Goal: Use online tool/utility: Utilize a website feature to perform a specific function

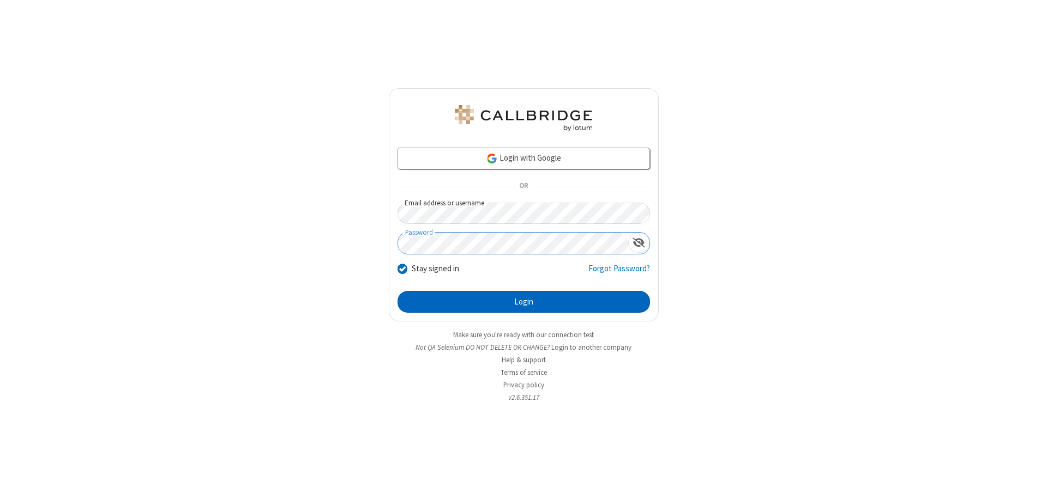
click at [523, 302] on button "Login" at bounding box center [523, 302] width 252 height 22
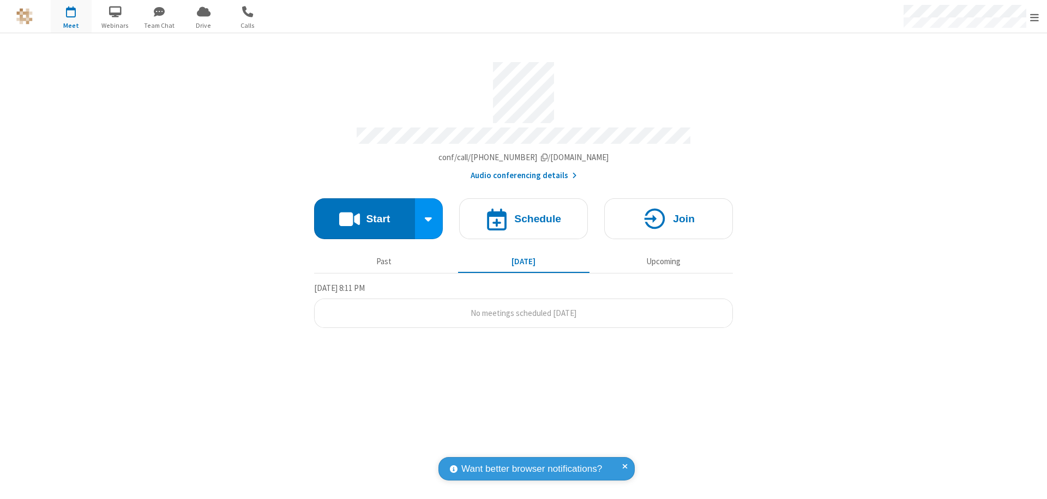
click at [364, 214] on button "Start" at bounding box center [364, 218] width 101 height 41
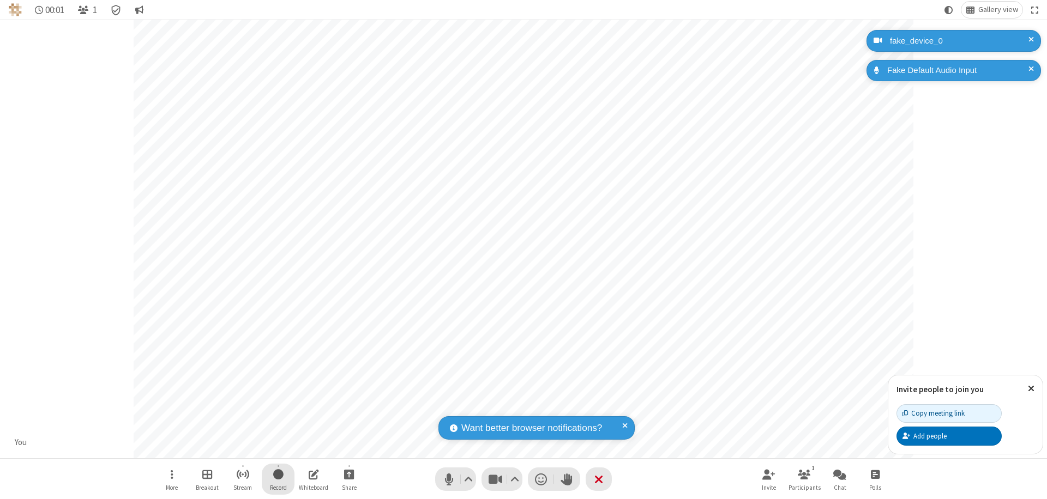
click at [278, 479] on span "Start recording" at bounding box center [278, 475] width 10 height 14
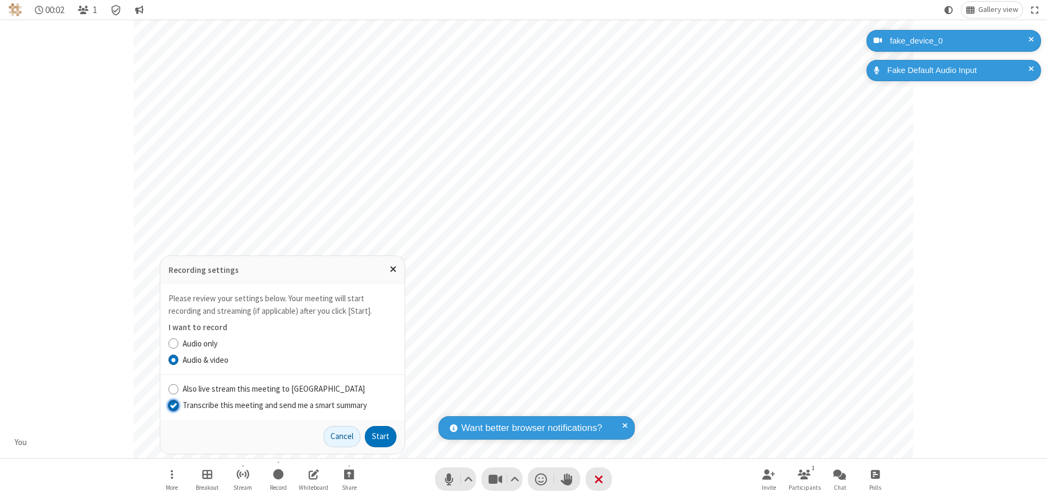
click at [173, 405] on input "Transcribe this meeting and send me a smart summary" at bounding box center [173, 405] width 10 height 11
click at [381, 437] on button "Start" at bounding box center [381, 437] width 32 height 22
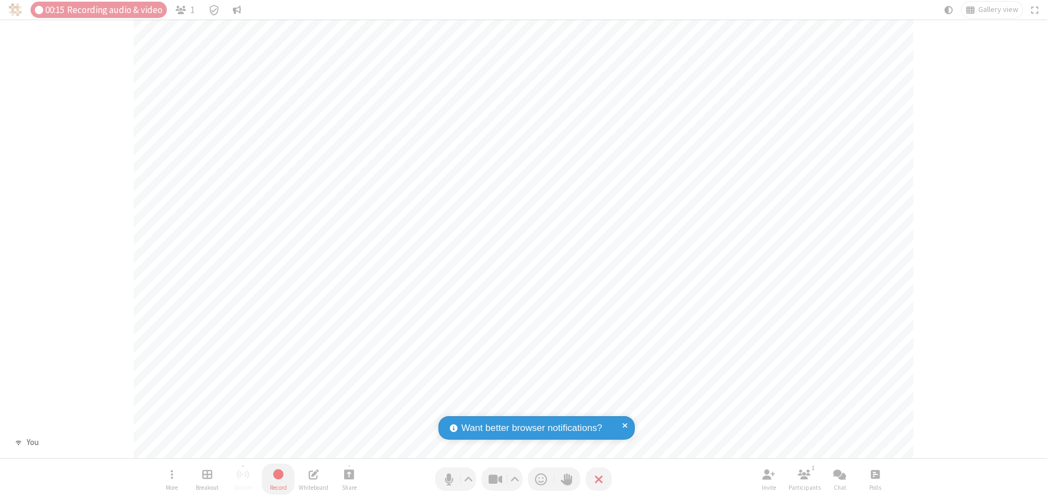
click at [278, 479] on span "Stop recording" at bounding box center [278, 475] width 13 height 14
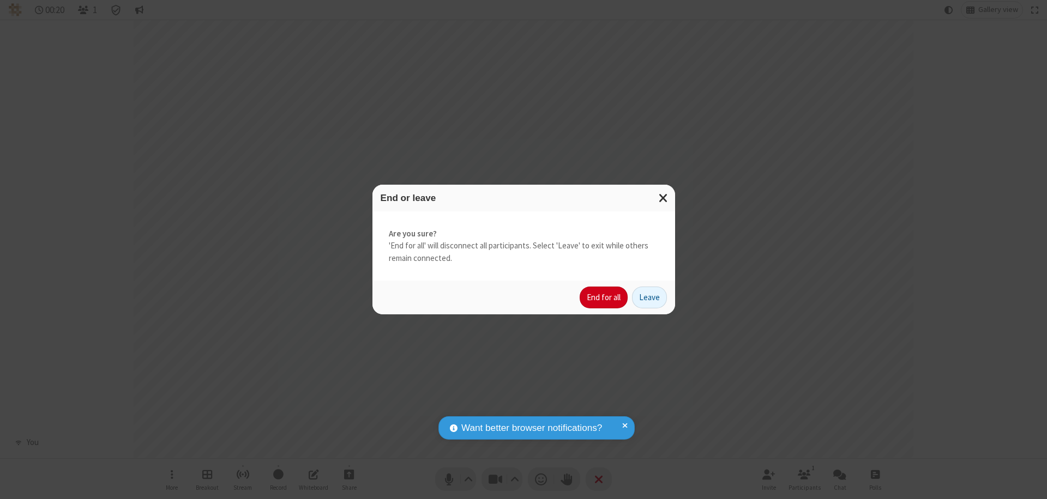
click at [604, 298] on button "End for all" at bounding box center [604, 298] width 48 height 22
